Goal: Task Accomplishment & Management: Use online tool/utility

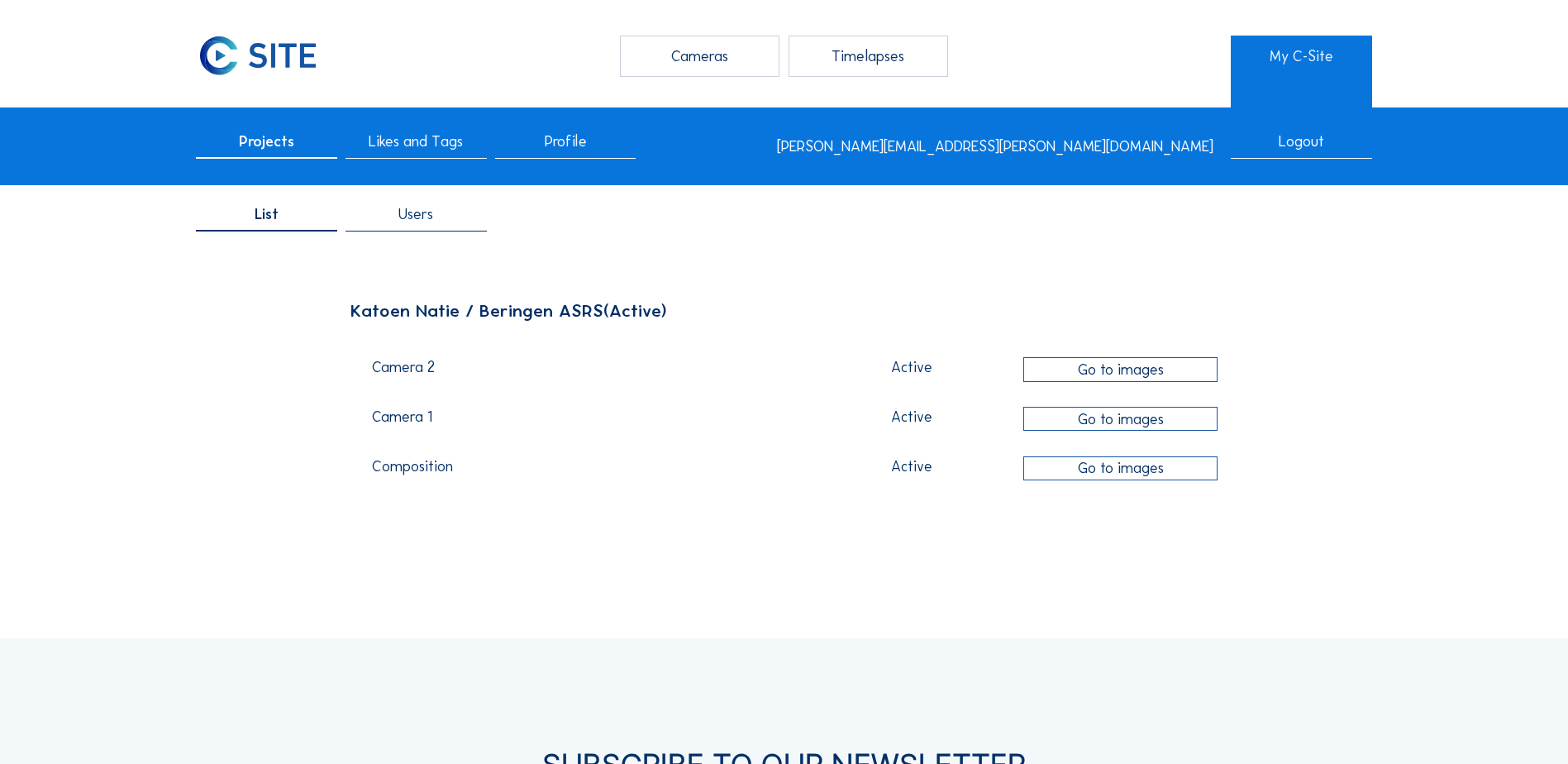
click at [678, 60] on div "Cameras" at bounding box center [700, 56] width 160 height 41
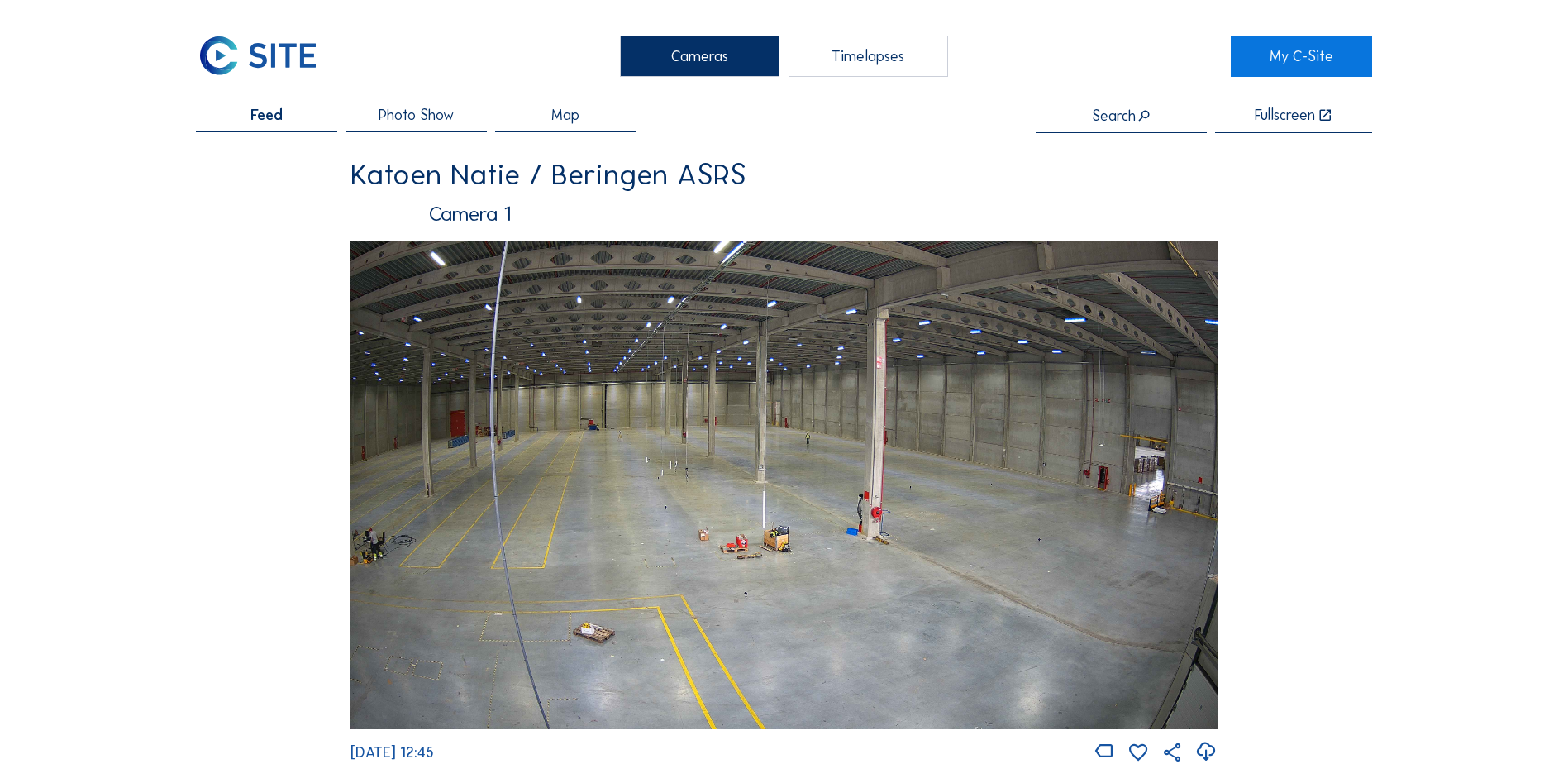
click at [852, 69] on div "Timelapses" at bounding box center [869, 56] width 160 height 41
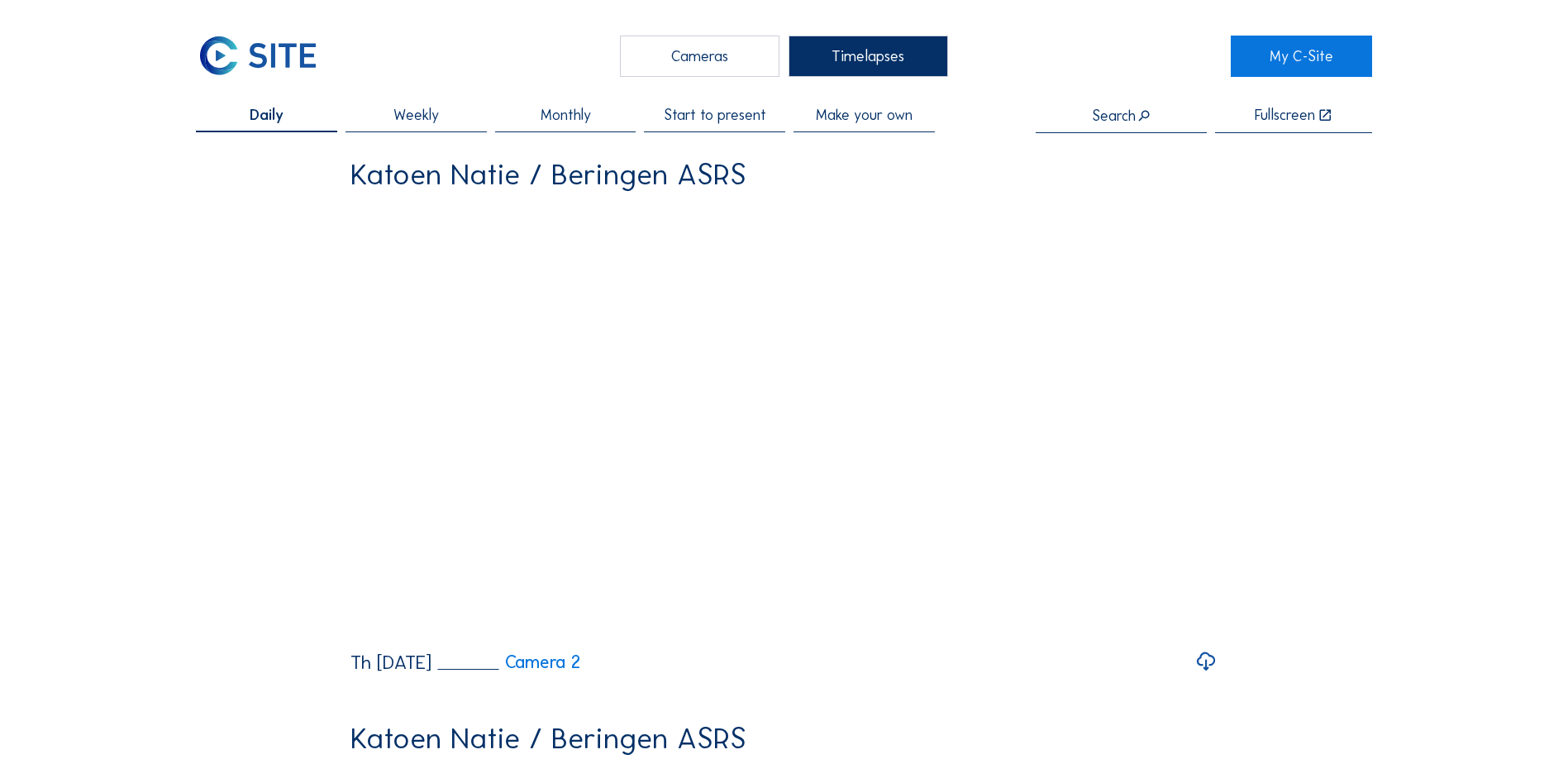
click at [422, 121] on span "Weekly" at bounding box center [415, 114] width 45 height 15
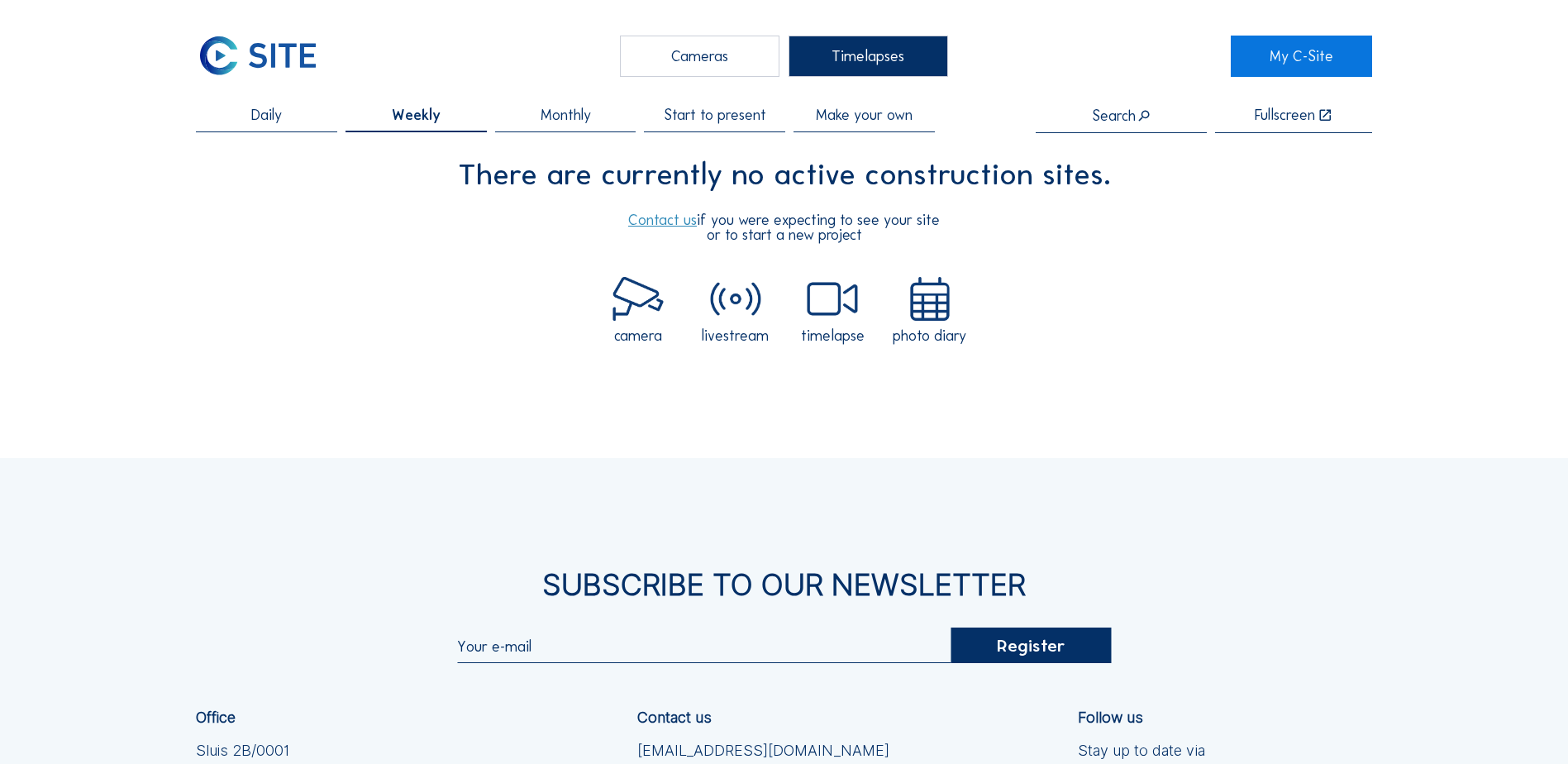
click at [558, 115] on span "Monthly" at bounding box center [566, 114] width 50 height 15
click at [709, 113] on span "Start to present" at bounding box center [715, 114] width 103 height 15
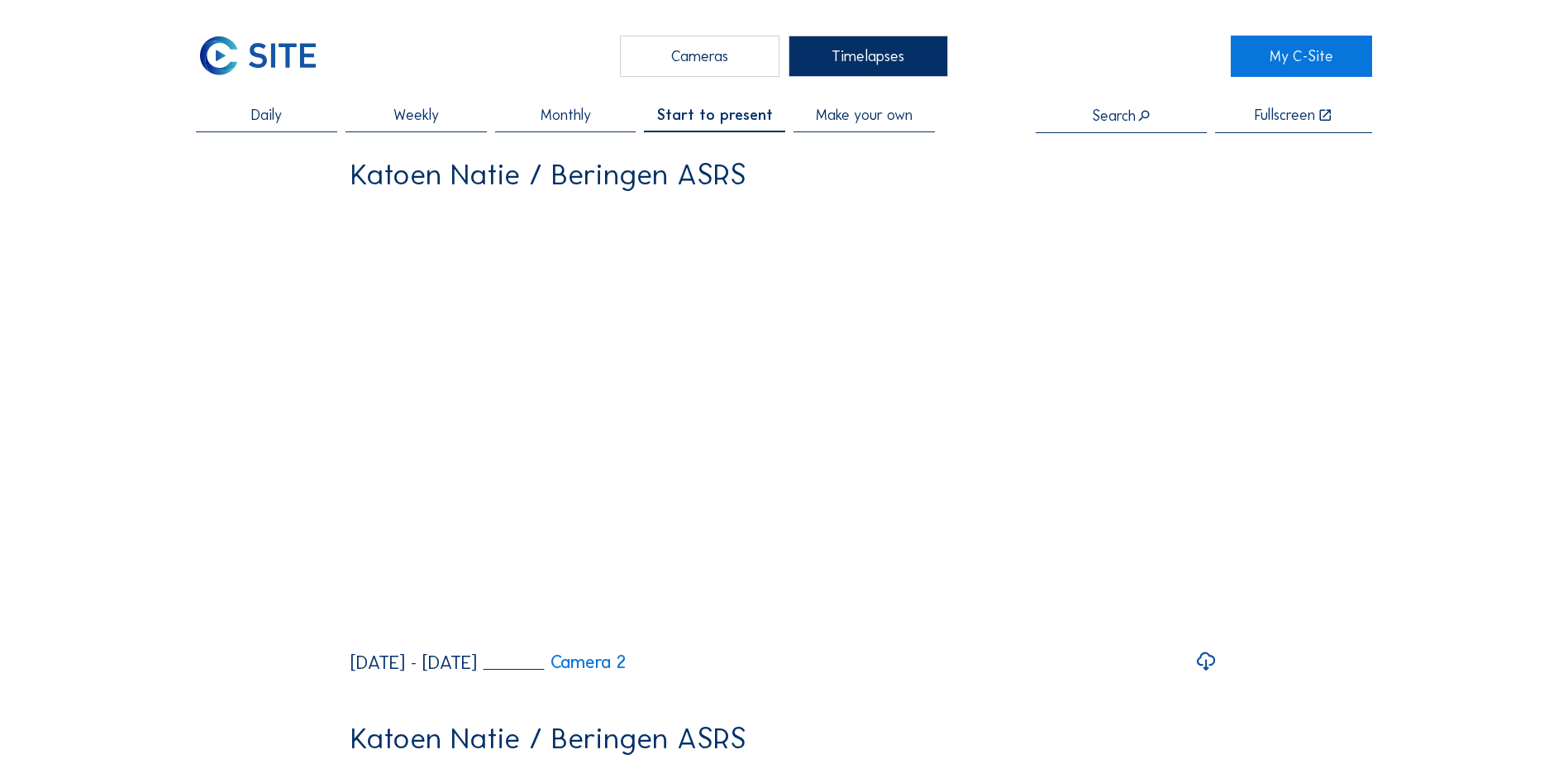
click at [857, 114] on span "Make your own" at bounding box center [864, 114] width 97 height 15
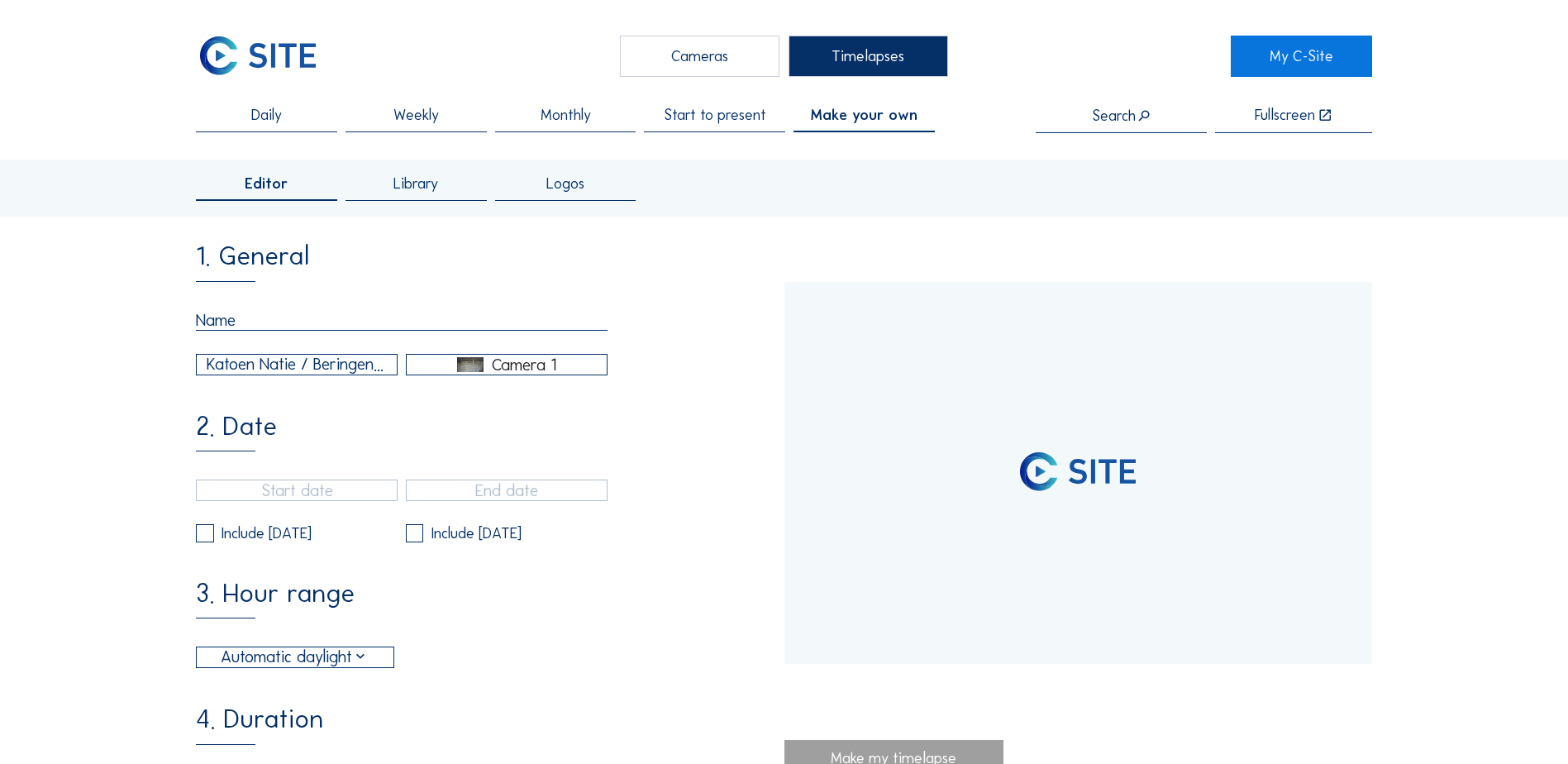
type input "[DATE] 12:45"
click at [688, 57] on div "Cameras" at bounding box center [700, 56] width 160 height 41
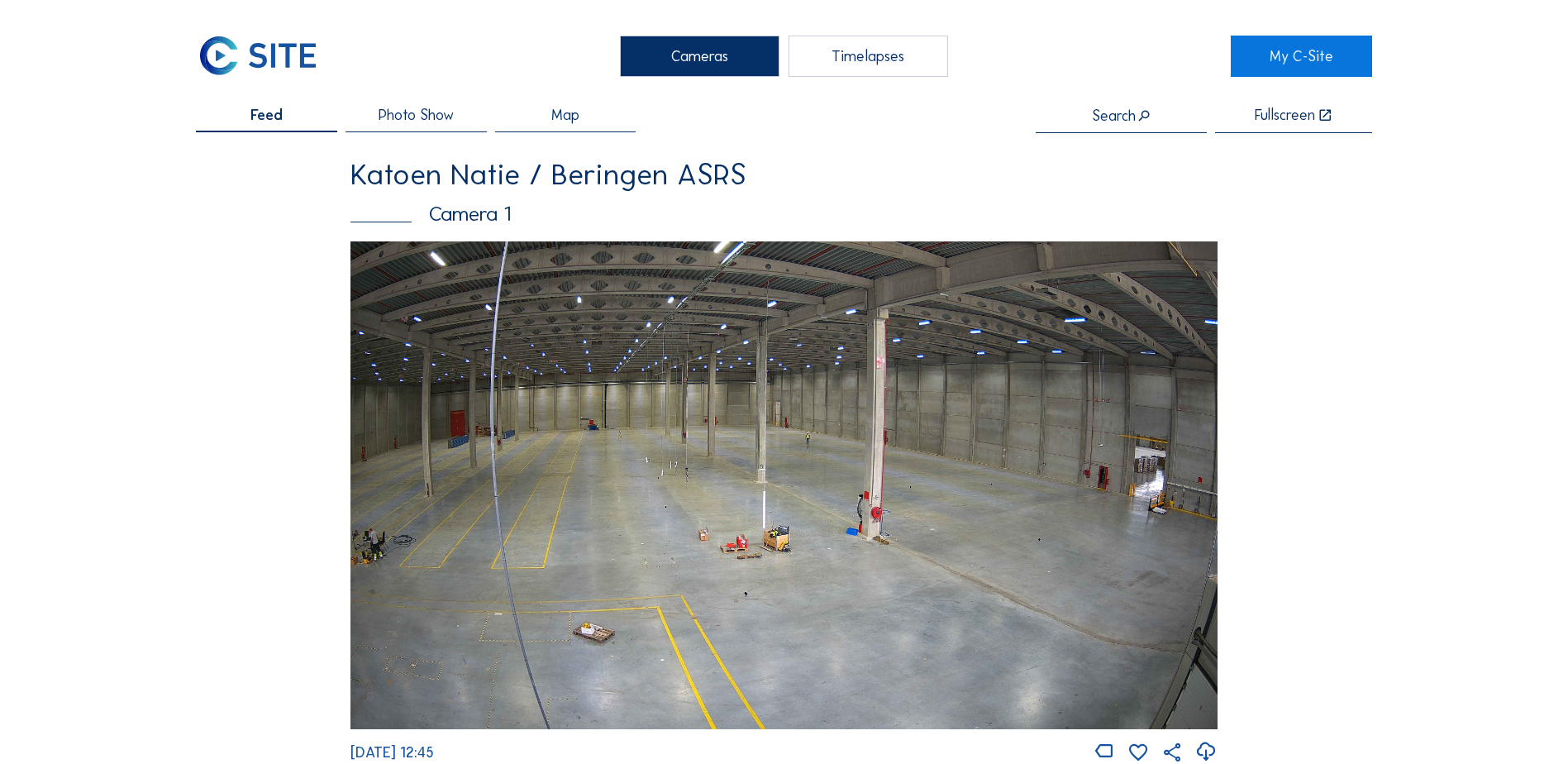
click at [422, 121] on span "Photo Show" at bounding box center [416, 114] width 75 height 15
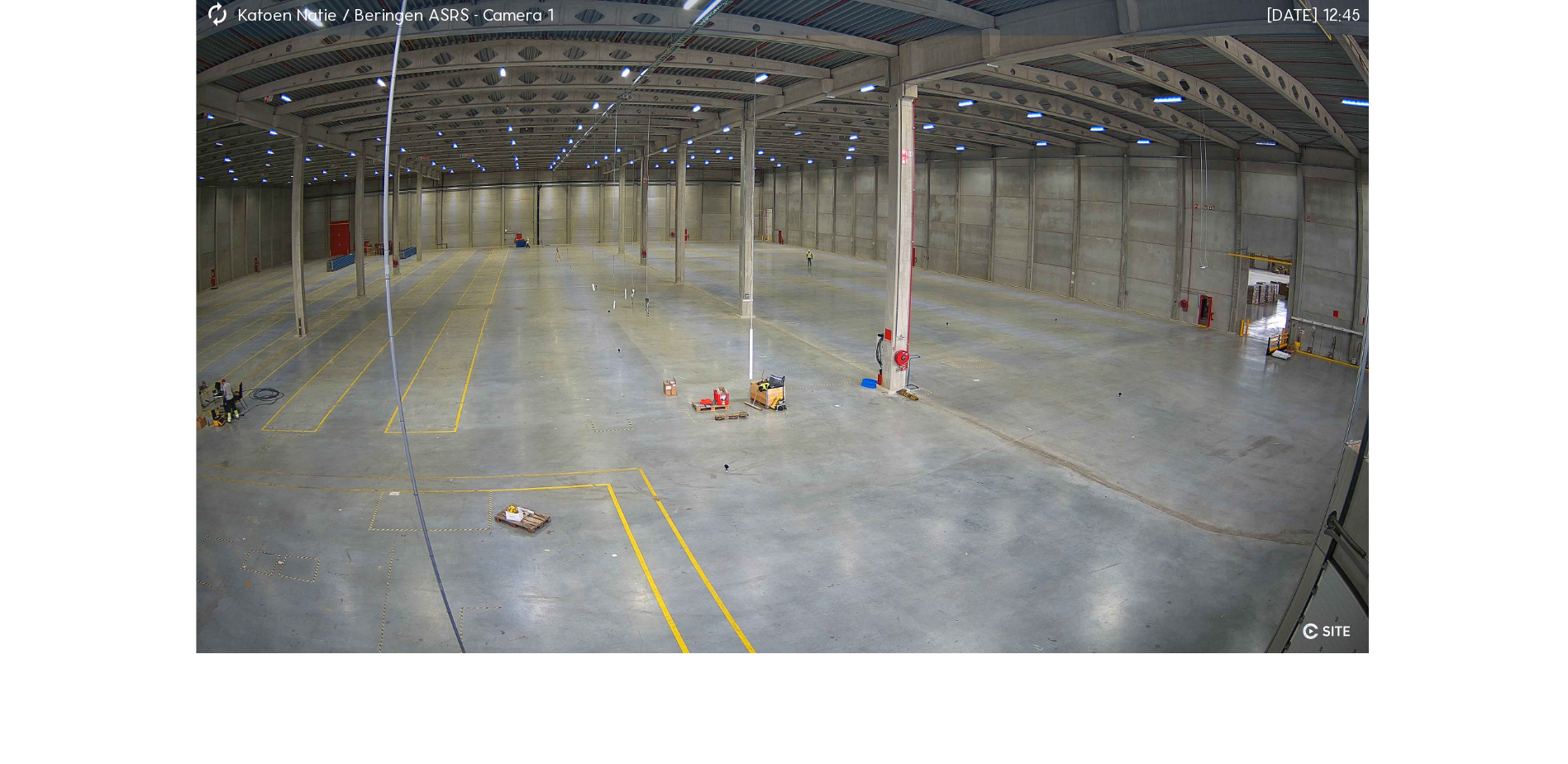
scroll to position [83, 0]
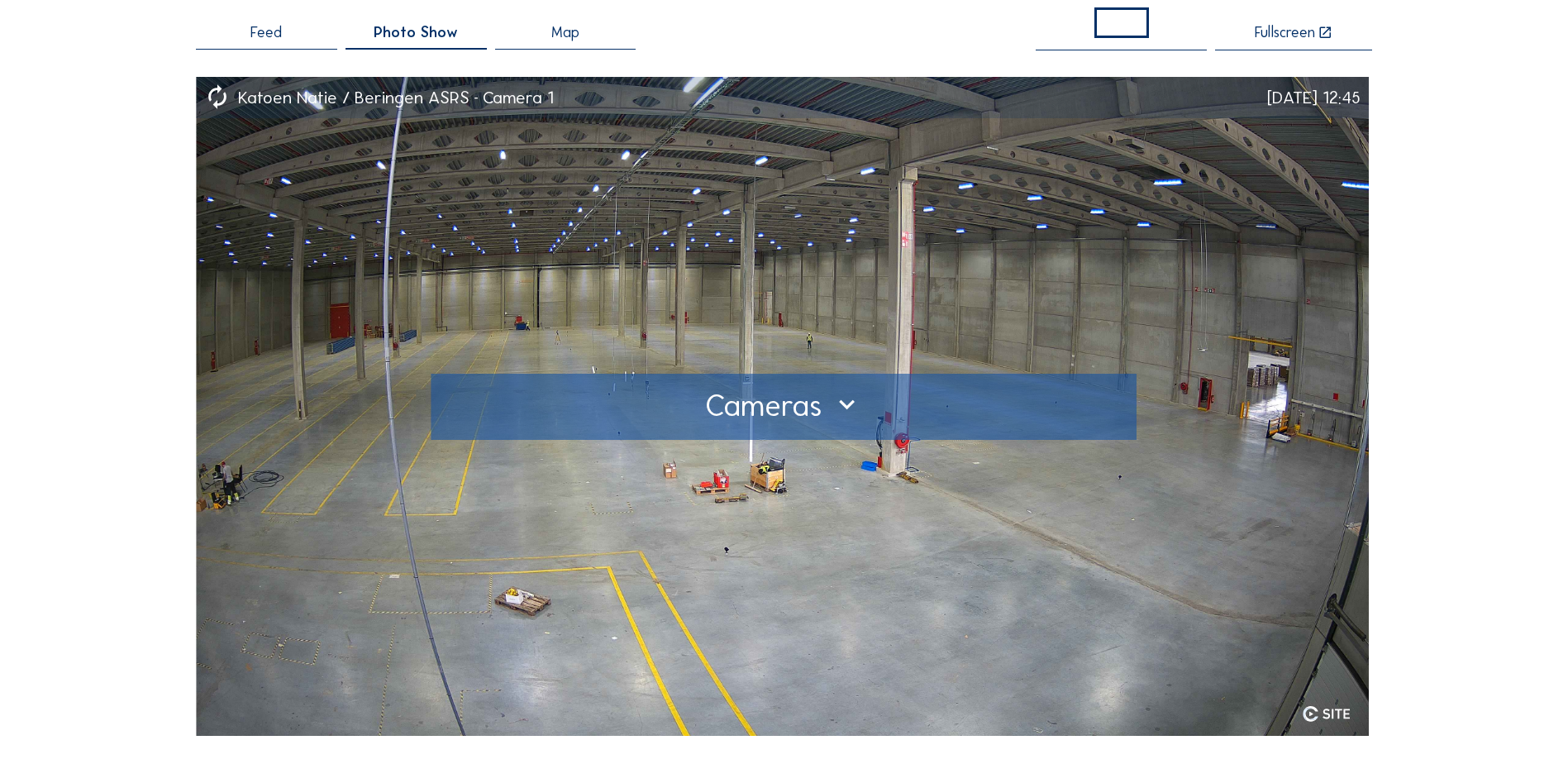
click at [839, 409] on div at bounding box center [784, 406] width 675 height 26
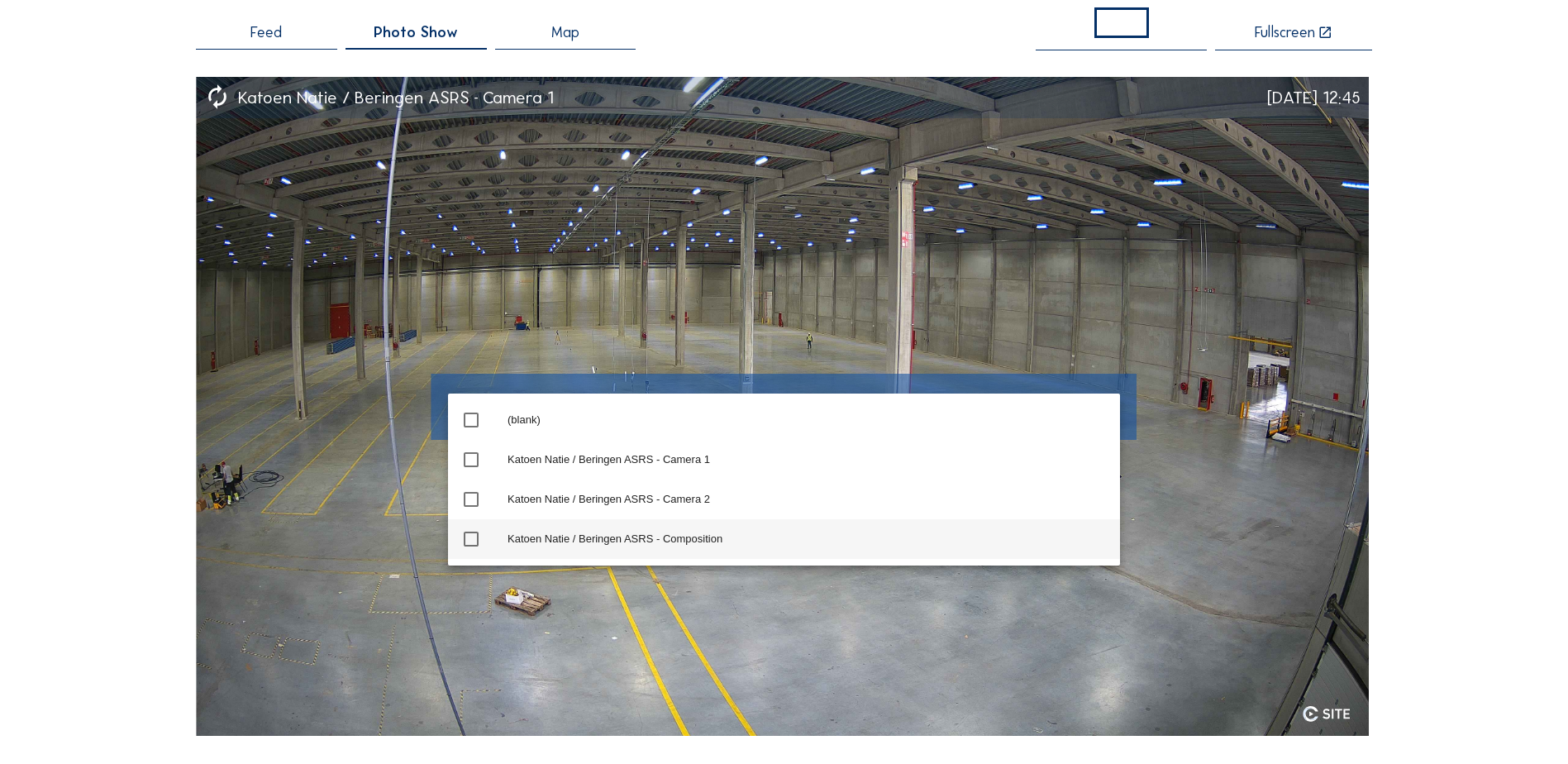
click at [564, 534] on div "Katoen Natie / Beringen ASRS - Composition" at bounding box center [807, 538] width 599 height 13
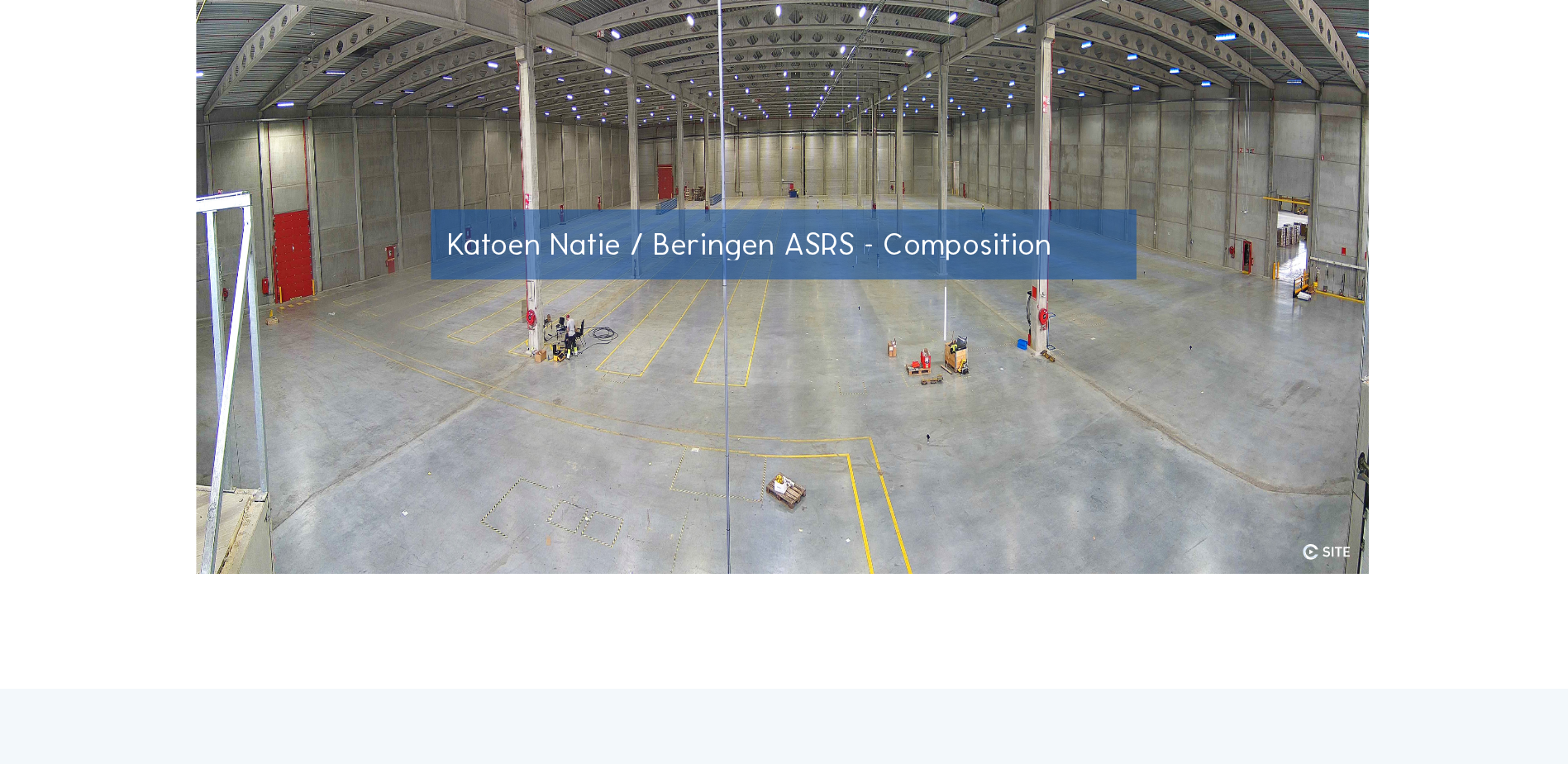
scroll to position [0, 0]
